Goal: Find contact information: Find contact information

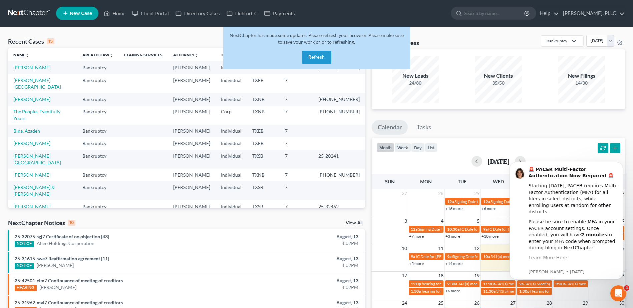
click at [324, 58] on button "Refresh" at bounding box center [316, 57] width 29 height 13
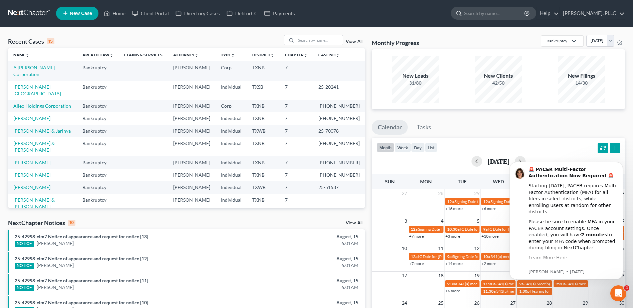
click at [512, 13] on input "search" at bounding box center [494, 13] width 61 height 12
type input "lamar"
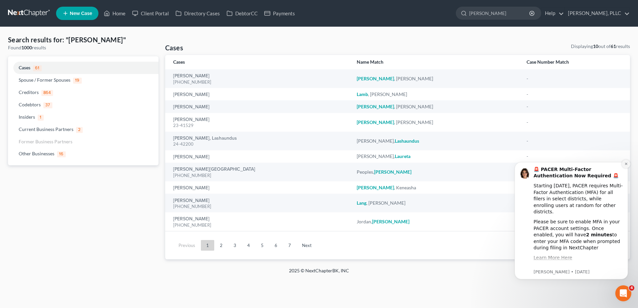
drag, startPoint x: 627, startPoint y: 165, endPoint x: 920, endPoint y: 224, distance: 299.0
click at [627, 165] on icon "Dismiss notification" at bounding box center [626, 164] width 2 height 2
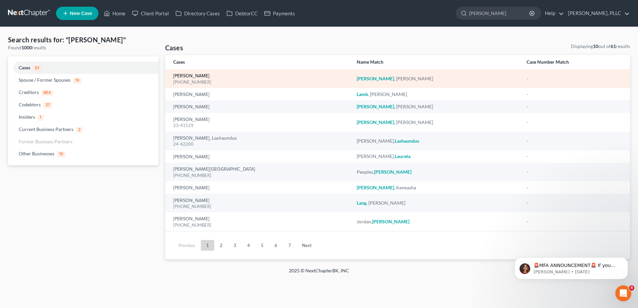
click at [197, 76] on link "Lamar, Gloria" at bounding box center [191, 76] width 36 height 5
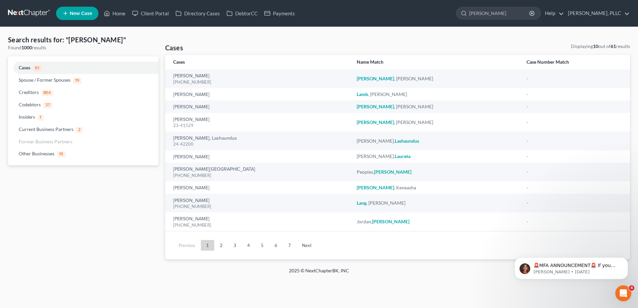
select select "4"
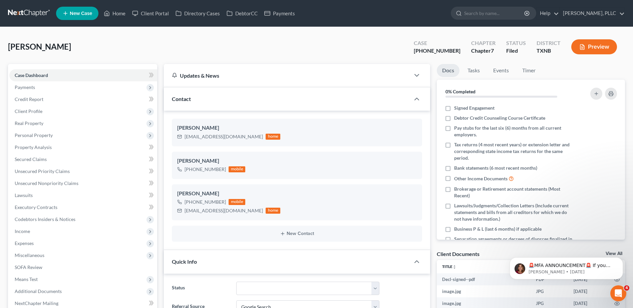
scroll to position [1047, 0]
drag, startPoint x: 185, startPoint y: 135, endPoint x: 234, endPoint y: 137, distance: 48.4
click at [234, 137] on div "glamar2013@gmail.com" at bounding box center [224, 136] width 78 height 7
copy div "glamar2013@gmail.com"
click at [497, 24] on nav "Home New Case Client Portal Directory Cases DebtorCC Payments Guy Harvey Holman…" at bounding box center [316, 13] width 633 height 27
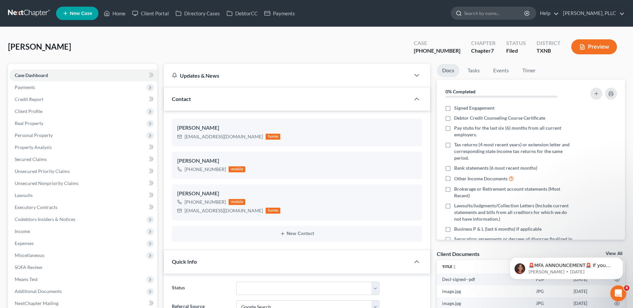
click at [496, 15] on input "search" at bounding box center [494, 13] width 61 height 12
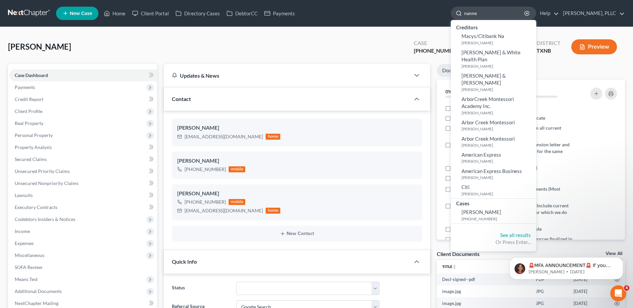
type input "nanney"
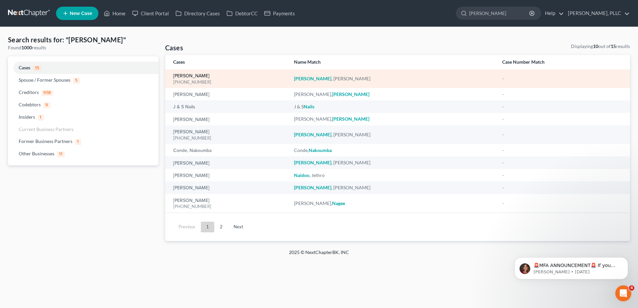
click at [198, 75] on link "Nanney, Rachel" at bounding box center [191, 76] width 36 height 5
select select "6"
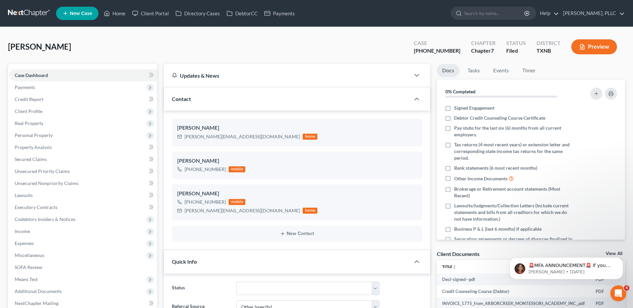
scroll to position [467, 0]
drag, startPoint x: 184, startPoint y: 137, endPoint x: 242, endPoint y: 141, distance: 57.9
click at [242, 141] on div "Rachel Nanney rachel@awaken-therapy.com home" at bounding box center [297, 132] width 250 height 27
copy div "rachel@awaken-therapy.com"
